Goal: Task Accomplishment & Management: Manage account settings

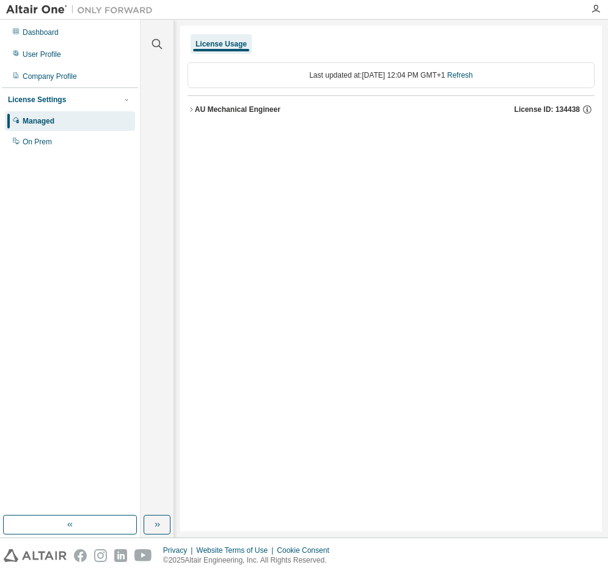
click at [251, 282] on div "License Usage Last updated at: [DATE] 12:04 PM GMT+1 Refresh AU Mechanical Engi…" at bounding box center [391, 279] width 422 height 506
click at [305, 190] on div "License Usage Last updated at: Wed 2025-08-13 12:04 PM GMT+1 Refresh AU Mechani…" at bounding box center [391, 279] width 422 height 506
click at [421, 267] on div "License Usage Last updated at: Wed 2025-08-13 12:04 PM GMT+1 Refresh AU Mechani…" at bounding box center [391, 279] width 422 height 506
click at [297, 276] on div "License Usage Last updated at: Wed 2025-08-13 12:04 PM GMT+1 Refresh AU Mechani…" at bounding box center [391, 279] width 422 height 506
click at [47, 55] on div "User Profile" at bounding box center [42, 55] width 39 height 10
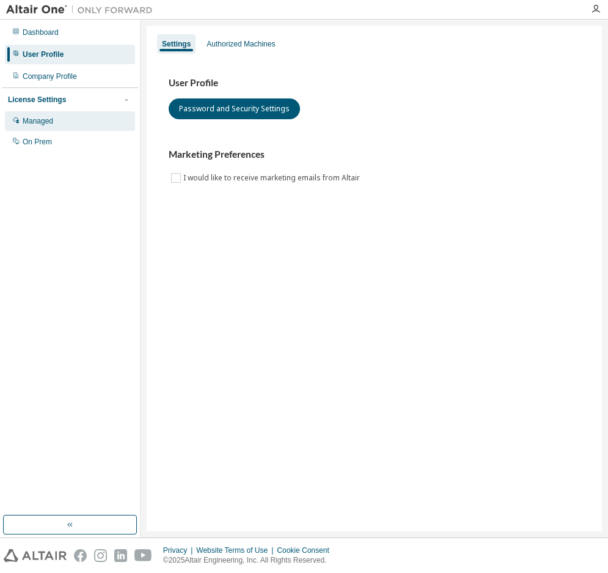
click at [39, 120] on div "Managed" at bounding box center [38, 121] width 31 height 10
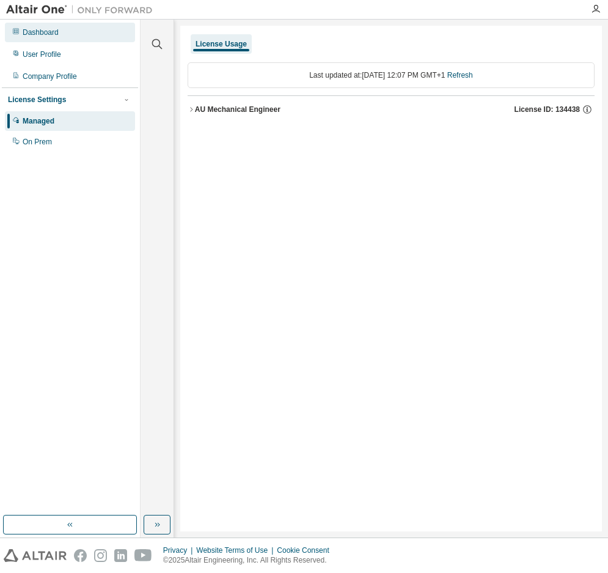
click at [52, 34] on div "Dashboard" at bounding box center [41, 33] width 36 height 10
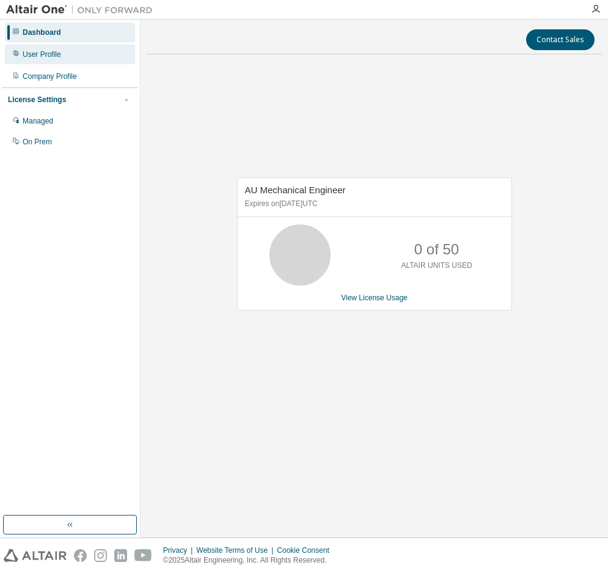
click at [50, 57] on div "User Profile" at bounding box center [42, 55] width 39 height 10
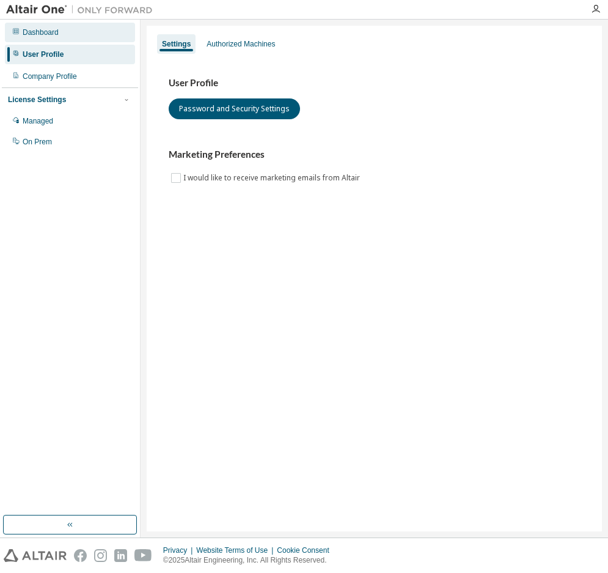
click at [32, 35] on div "Dashboard" at bounding box center [41, 33] width 36 height 10
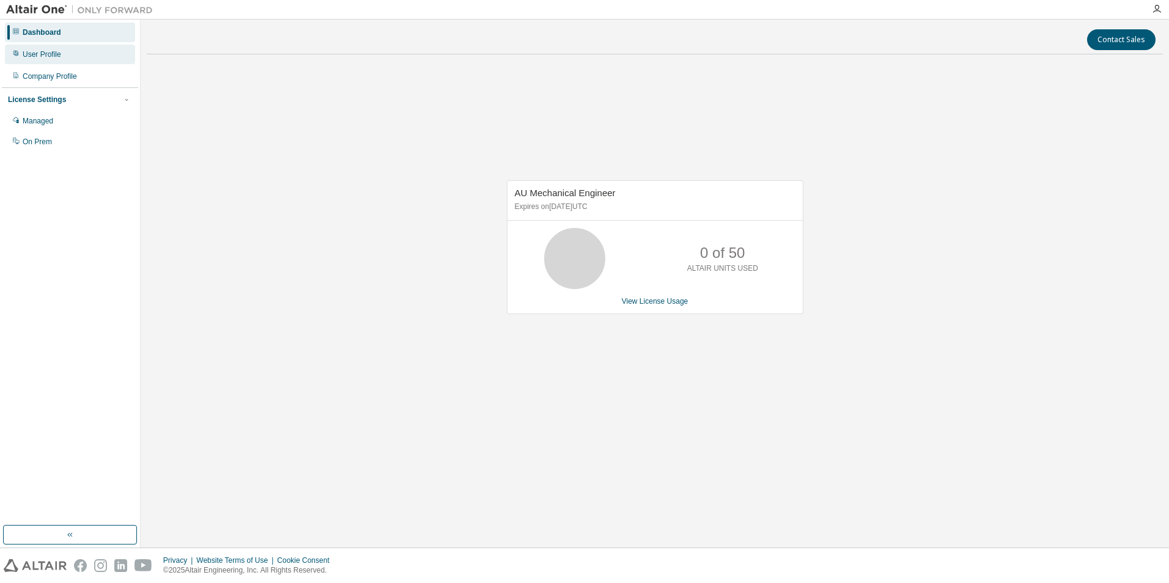
click at [62, 59] on div "User Profile" at bounding box center [70, 55] width 130 height 20
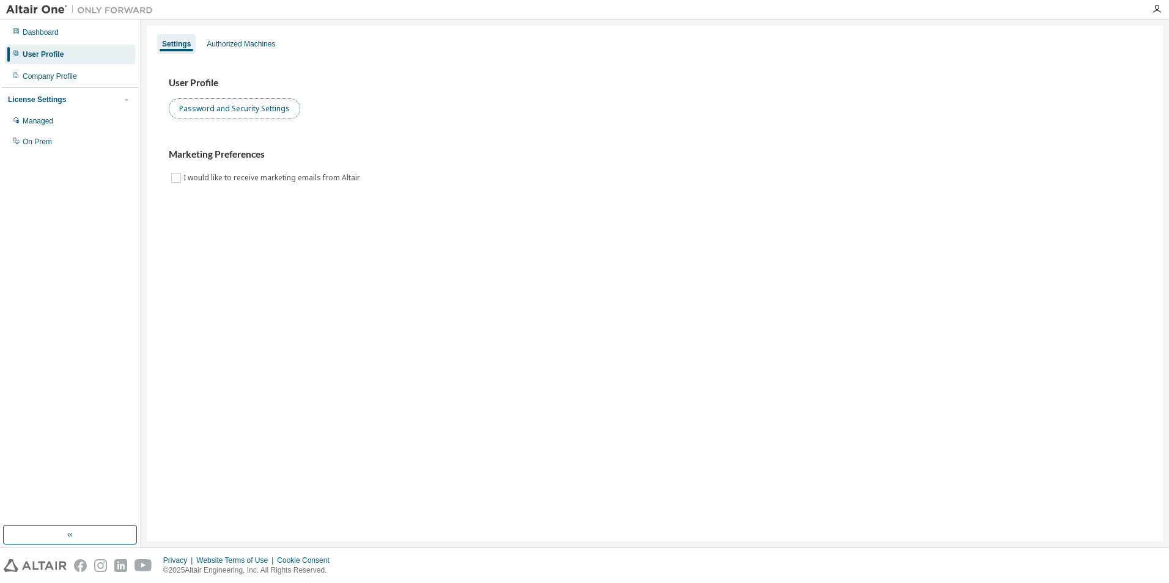
click at [229, 111] on button "Password and Security Settings" at bounding box center [234, 108] width 131 height 21
click at [35, 122] on div "Managed" at bounding box center [38, 121] width 31 height 10
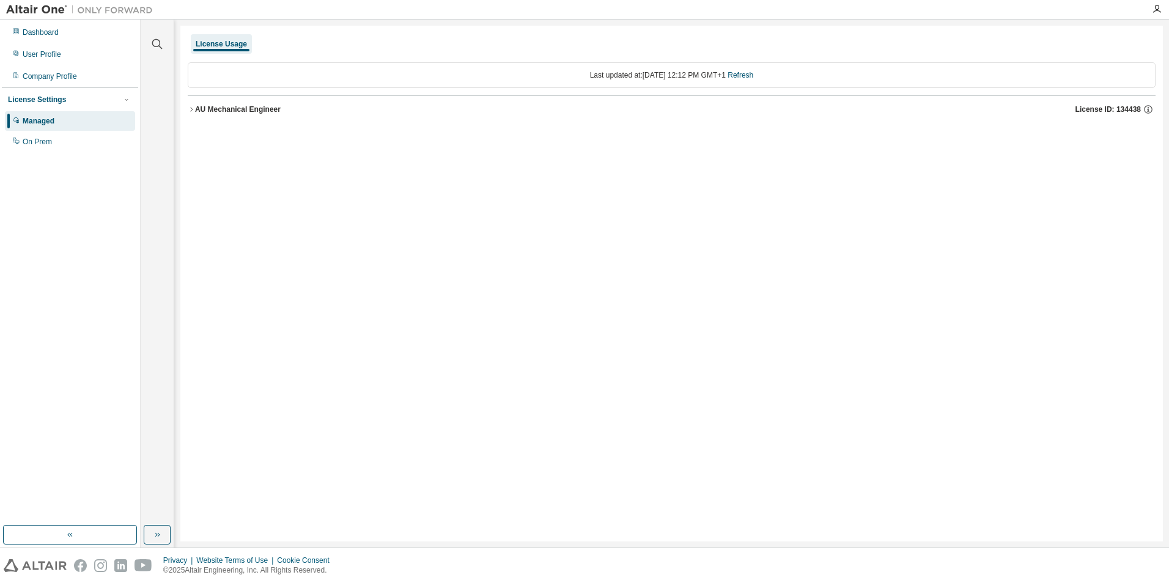
click at [608, 389] on div "License Usage Last updated at: Wed 2025-08-13 12:12 PM GMT+1 Refresh AU Mechani…" at bounding box center [671, 284] width 982 height 516
click at [608, 302] on div "License Usage Last updated at: Wed 2025-08-13 12:12 PM GMT+1 Refresh AU Mechani…" at bounding box center [671, 284] width 982 height 516
click at [246, 201] on div "License Usage Last updated at: Wed 2025-08-13 12:12 PM GMT+1 Refresh AU Mechani…" at bounding box center [671, 284] width 982 height 516
click at [40, 33] on div "Dashboard" at bounding box center [41, 33] width 36 height 10
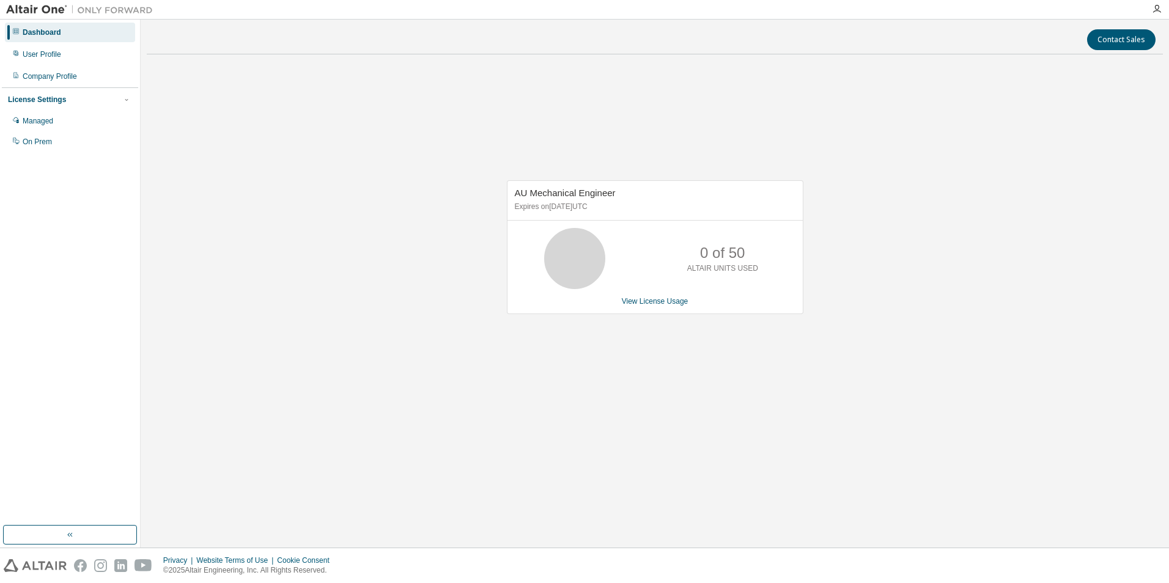
click at [239, 139] on div "AU Mechanical Engineer Expires on December 31, 2025 UTC 0 of 50 ALTAIR UNITS US…" at bounding box center [655, 253] width 1016 height 379
click at [42, 37] on div "Dashboard" at bounding box center [70, 33] width 130 height 20
click at [42, 35] on div "Dashboard" at bounding box center [42, 33] width 39 height 10
